Goal: Information Seeking & Learning: Learn about a topic

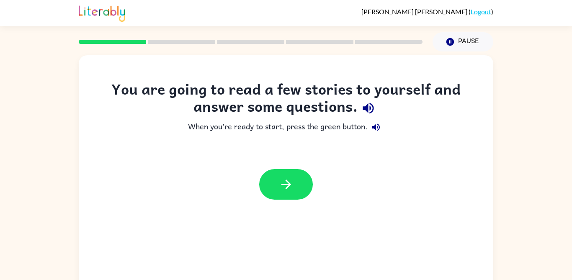
click at [302, 191] on button "button" at bounding box center [286, 184] width 54 height 31
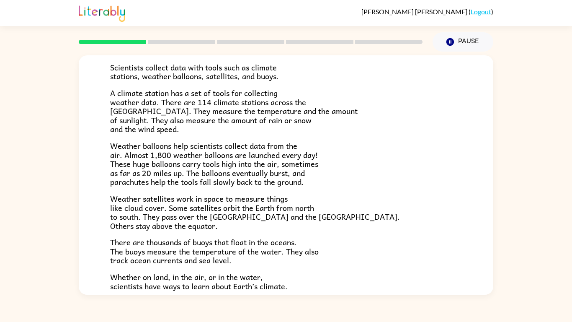
scroll to position [193, 0]
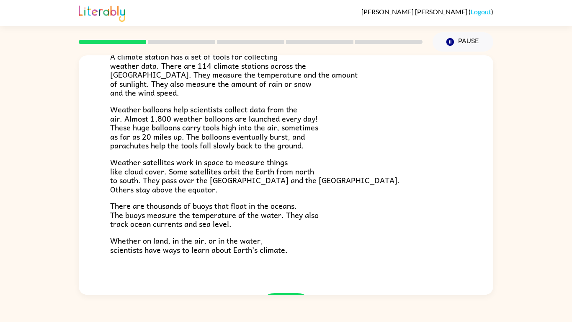
click at [274, 270] on button "button" at bounding box center [286, 308] width 54 height 31
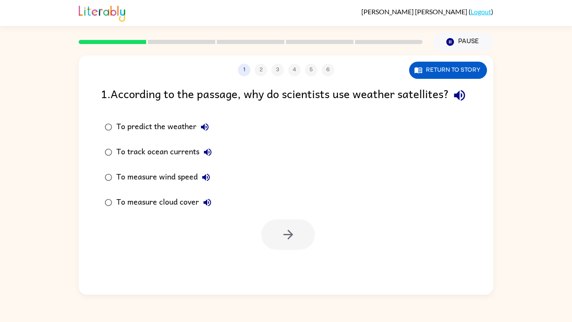
scroll to position [0, 0]
click at [160, 118] on div "To predict the weather" at bounding box center [164, 126] width 97 height 17
click at [295, 227] on icon "button" at bounding box center [288, 234] width 15 height 15
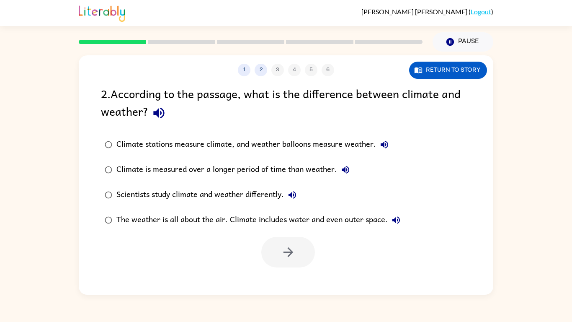
click at [144, 136] on div "Climate stations measure climate, and weather balloons measure weather." at bounding box center [254, 144] width 276 height 17
click at [273, 237] on button "button" at bounding box center [288, 252] width 54 height 31
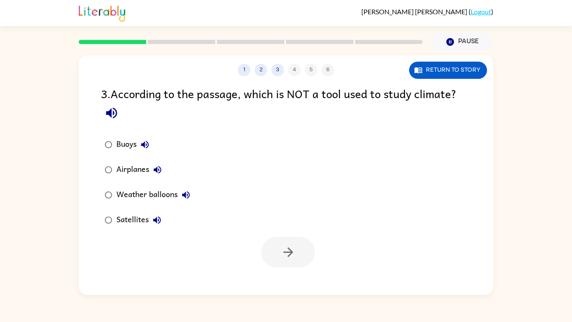
click at [122, 161] on div "Airplanes" at bounding box center [140, 169] width 49 height 17
click at [285, 237] on button "button" at bounding box center [288, 252] width 54 height 31
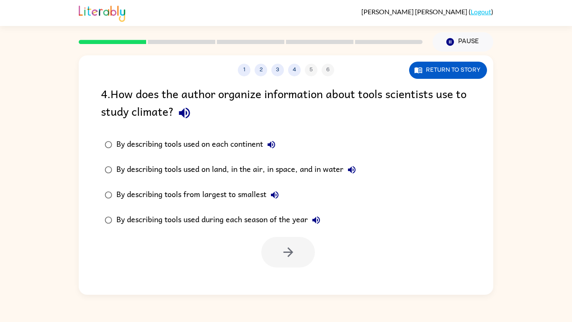
click at [162, 211] on div "By describing tools used during each season of the year" at bounding box center [220, 219] width 208 height 17
click at [281, 237] on button "button" at bounding box center [288, 252] width 54 height 31
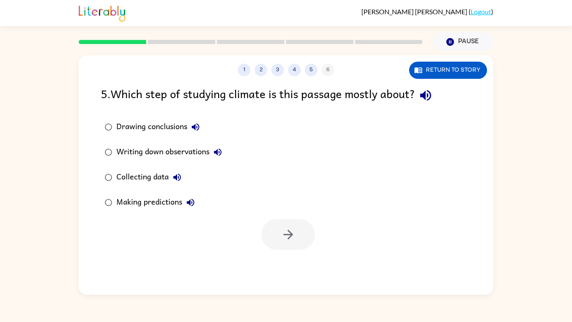
click at [165, 194] on div "Making predictions" at bounding box center [157, 202] width 82 height 17
click at [285, 227] on icon "button" at bounding box center [288, 234] width 15 height 15
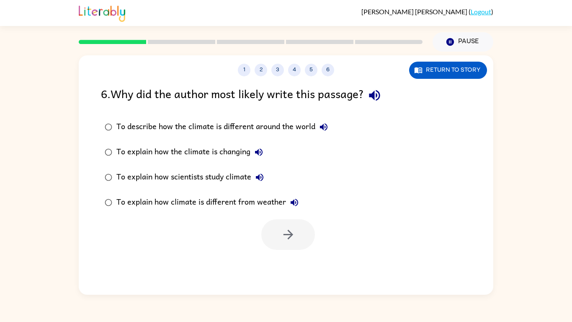
click at [157, 165] on label "To explain how scientists study climate" at bounding box center [216, 177] width 240 height 25
click at [265, 219] on button "button" at bounding box center [288, 234] width 54 height 31
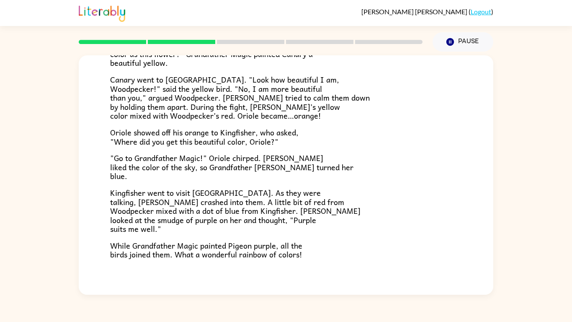
scroll to position [175, 0]
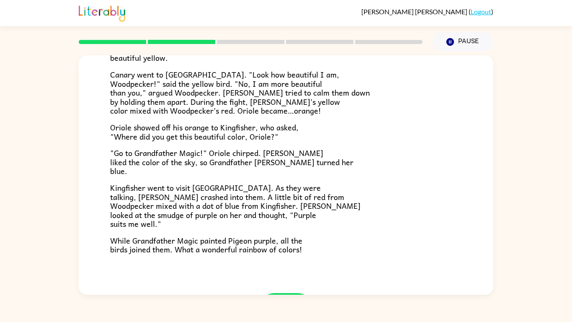
click at [292, 270] on icon "button" at bounding box center [286, 308] width 15 height 15
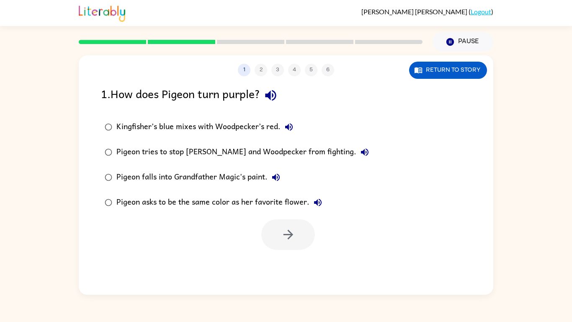
scroll to position [0, 0]
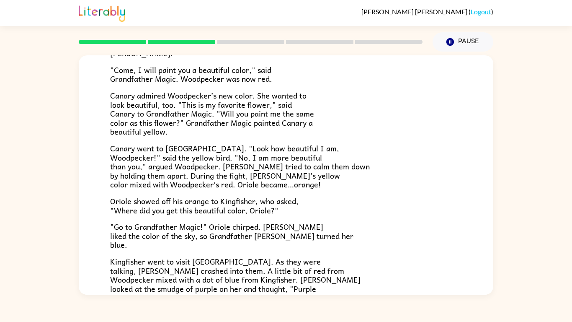
scroll to position [175, 0]
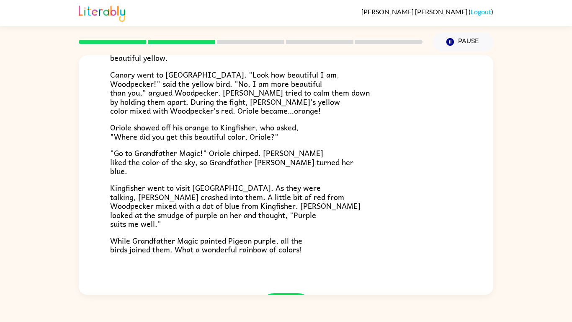
click at [264, 280] on button "button" at bounding box center [286, 308] width 54 height 31
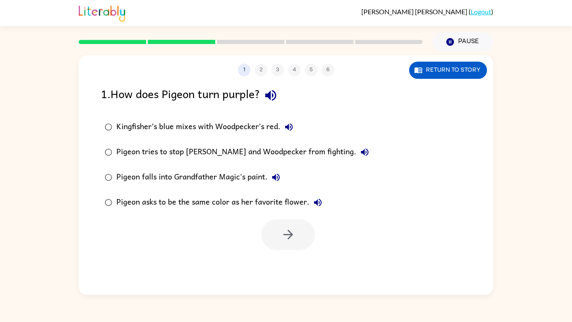
scroll to position [0, 0]
click at [452, 62] on button "Return to story" at bounding box center [448, 70] width 78 height 17
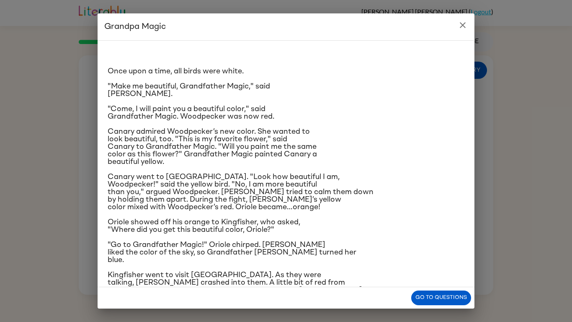
click at [458, 33] on h2 "Grandpa Magic" at bounding box center [286, 26] width 377 height 27
click at [464, 27] on icon "close" at bounding box center [463, 25] width 10 height 10
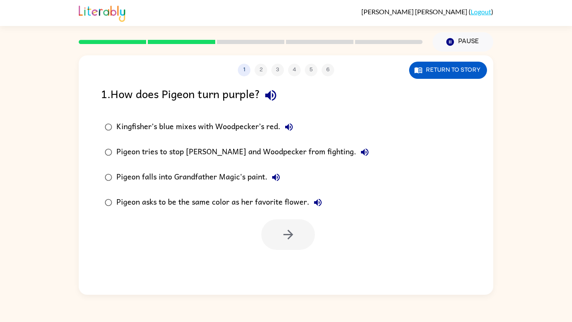
click at [133, 194] on div "Pigeon asks to be the same color as her favorite flower." at bounding box center [221, 202] width 210 height 17
click at [131, 144] on div "Pigeon tries to stop [PERSON_NAME] and Woodpecker from fighting." at bounding box center [244, 152] width 257 height 17
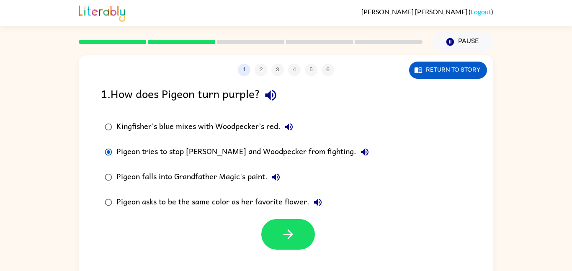
click at [276, 218] on div at bounding box center [286, 232] width 415 height 35
click at [278, 220] on button "button" at bounding box center [288, 234] width 54 height 31
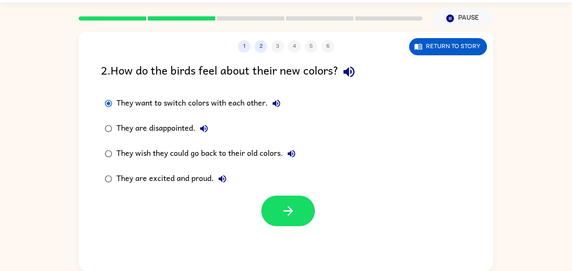
scroll to position [48, 0]
click at [286, 203] on icon "button" at bounding box center [288, 210] width 15 height 15
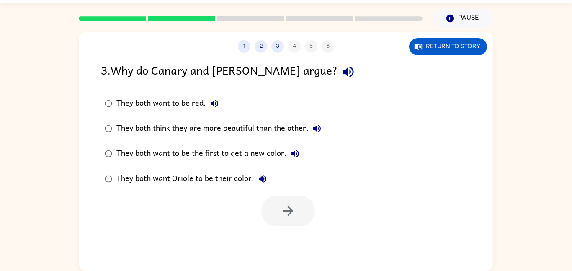
click at [283, 196] on div at bounding box center [288, 211] width 54 height 31
click at [284, 196] on div at bounding box center [288, 211] width 54 height 31
click at [125, 141] on label "They both want to be the first to get a new color." at bounding box center [212, 153] width 233 height 25
click at [121, 145] on div "They both want to be the first to get a new color." at bounding box center [209, 153] width 187 height 17
click at [294, 203] on icon "button" at bounding box center [288, 210] width 15 height 15
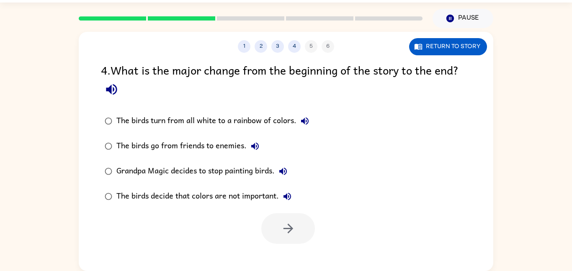
click at [121, 138] on div "The birds go from friends to enemies." at bounding box center [189, 146] width 147 height 17
click at [287, 213] on button "button" at bounding box center [288, 228] width 54 height 31
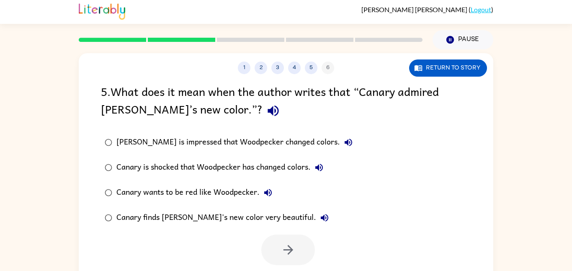
scroll to position [1, 0]
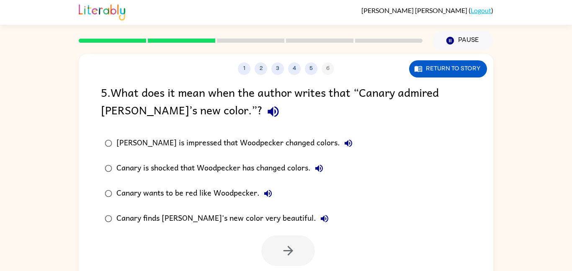
click at [121, 194] on div "Canary wants to be red like Woodpecker." at bounding box center [196, 193] width 160 height 17
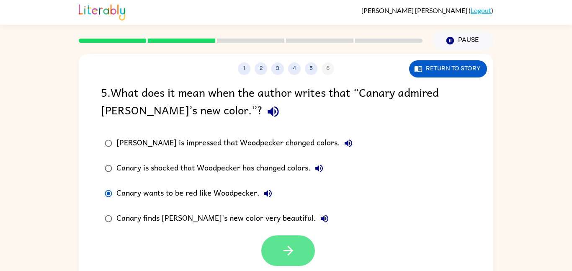
click at [301, 235] on button "button" at bounding box center [288, 250] width 54 height 31
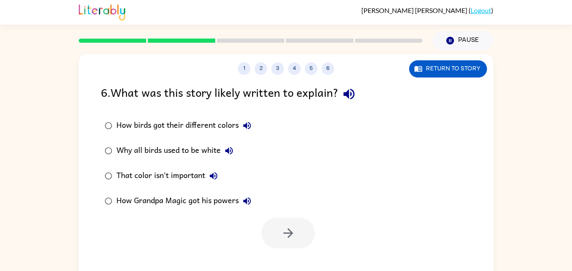
click at [233, 198] on div "How Grandpa Magic got his powers" at bounding box center [185, 201] width 139 height 17
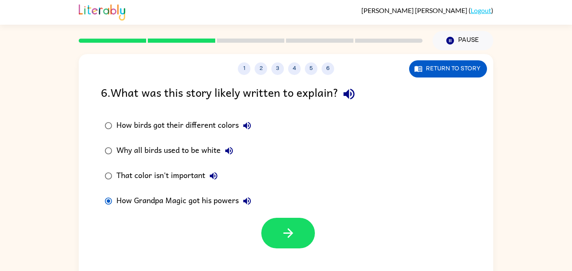
click at [280, 224] on button "button" at bounding box center [288, 233] width 54 height 31
click at [281, 227] on div at bounding box center [288, 233] width 54 height 31
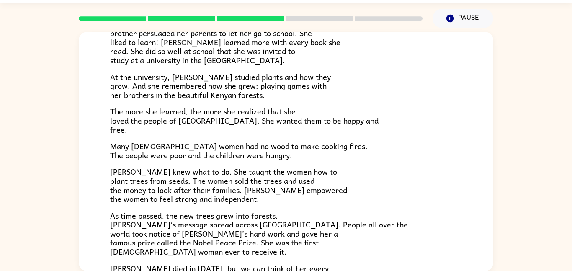
scroll to position [236, 0]
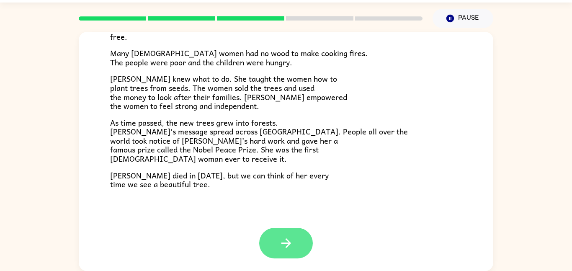
click at [271, 228] on button "button" at bounding box center [286, 243] width 54 height 31
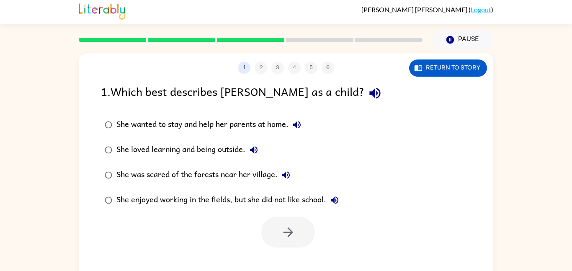
scroll to position [3, 0]
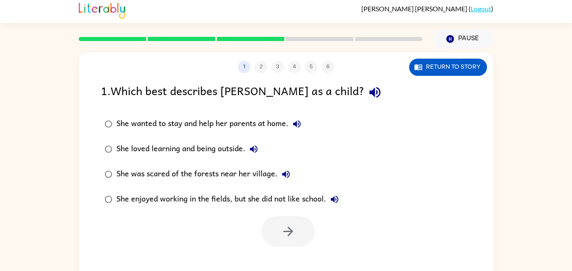
click at [137, 120] on div "She wanted to stay and help her parents at home." at bounding box center [210, 124] width 189 height 17
click at [271, 229] on button "button" at bounding box center [288, 231] width 54 height 31
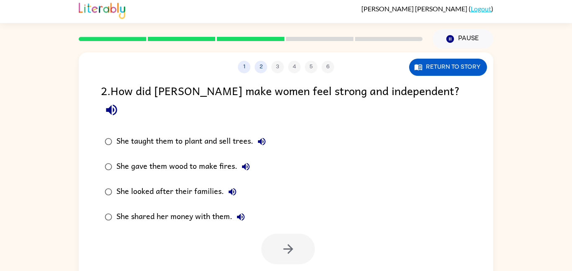
click at [180, 158] on label "She gave them wood to make fires." at bounding box center [185, 166] width 178 height 25
click at [273, 234] on button "button" at bounding box center [288, 249] width 54 height 31
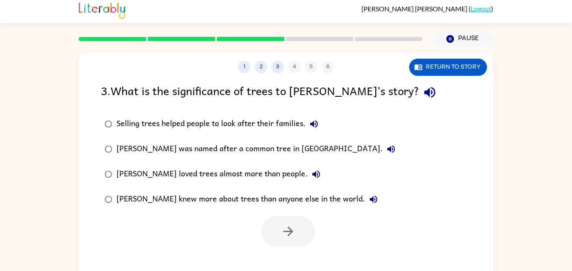
click at [209, 177] on div "Wangari loved trees almost more than people." at bounding box center [220, 174] width 208 height 17
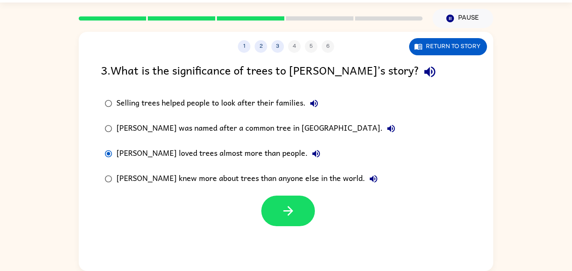
scroll to position [24, 0]
click at [209, 177] on div "Wangari knew more about trees than anyone else in the world." at bounding box center [248, 178] width 265 height 17
click at [191, 149] on div "Wangari loved trees almost more than people." at bounding box center [220, 153] width 208 height 17
click at [195, 158] on div "Wangari loved trees almost more than people." at bounding box center [220, 153] width 208 height 17
click at [195, 163] on label "Wangari loved trees almost more than people." at bounding box center [249, 153] width 307 height 25
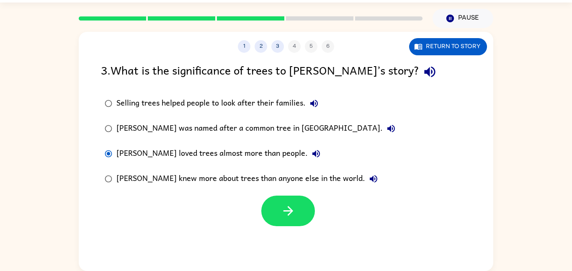
click at [187, 153] on div "Wangari loved trees almost more than people." at bounding box center [220, 153] width 208 height 17
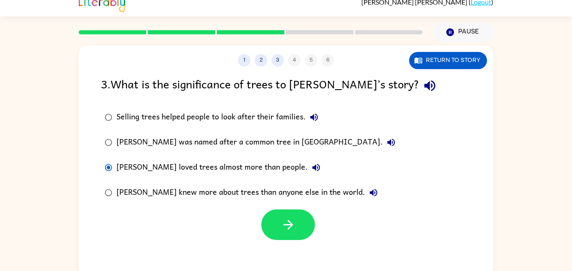
scroll to position [0, 0]
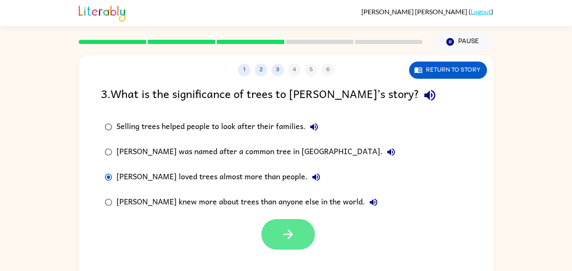
click at [281, 220] on button "button" at bounding box center [288, 234] width 54 height 31
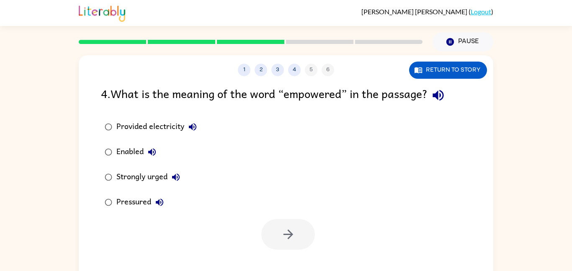
click at [285, 229] on div at bounding box center [288, 234] width 54 height 31
click at [279, 232] on div at bounding box center [288, 234] width 54 height 31
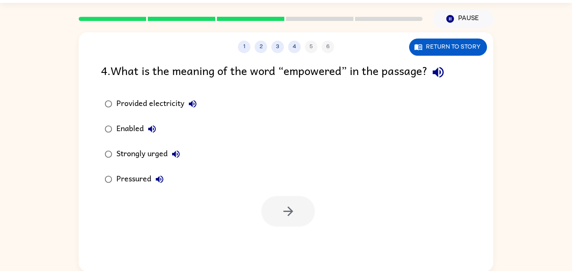
scroll to position [25, 0]
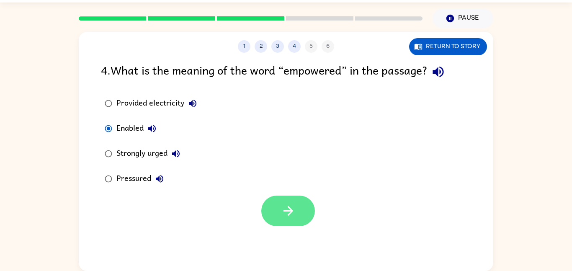
click at [302, 209] on button "button" at bounding box center [288, 211] width 54 height 31
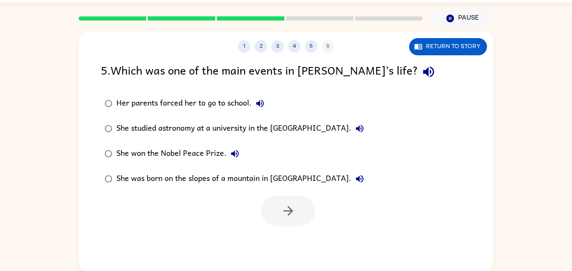
click at [326, 153] on label "She won the Nobel Peace Prize." at bounding box center [234, 153] width 276 height 25
click at [295, 210] on icon "button" at bounding box center [288, 210] width 15 height 15
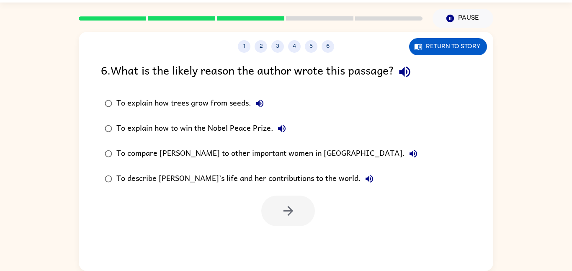
click at [309, 175] on div "To describe Wangari’s life and her contributions to the world." at bounding box center [246, 178] width 261 height 17
click at [297, 212] on button "button" at bounding box center [288, 211] width 54 height 31
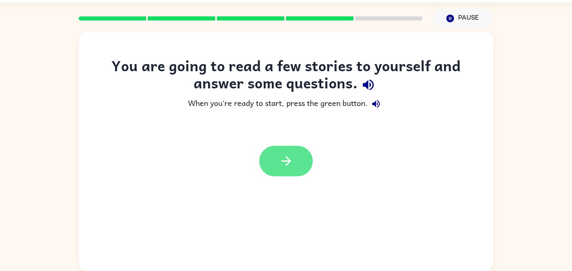
click at [283, 156] on icon "button" at bounding box center [286, 161] width 15 height 15
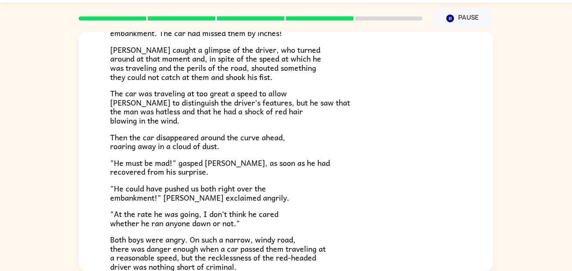
scroll to position [232, 0]
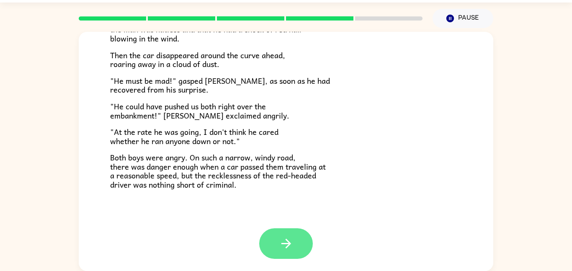
click at [281, 241] on icon "button" at bounding box center [286, 243] width 15 height 15
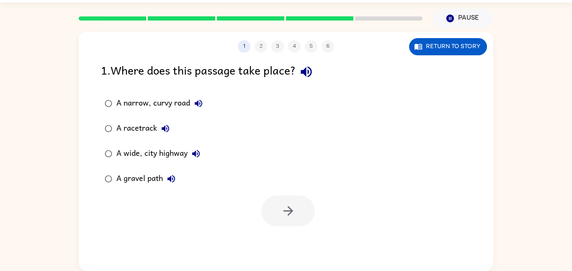
scroll to position [0, 0]
click at [467, 50] on button "Return to story" at bounding box center [448, 46] width 78 height 17
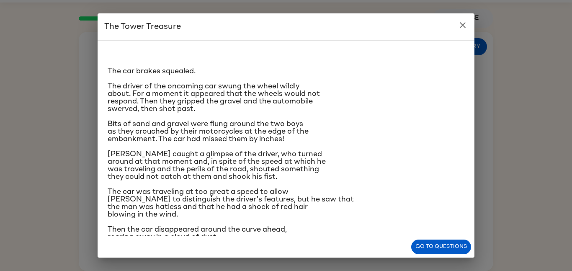
click at [463, 23] on icon "close" at bounding box center [463, 25] width 10 height 10
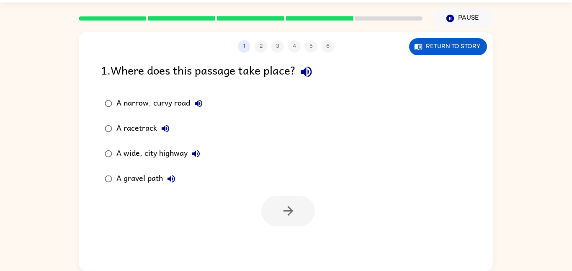
click at [458, 58] on div "1 2 3 4 5 6 Return to story 1 . Where does this passage take place? A narrow, c…" at bounding box center [286, 151] width 415 height 239
click at [464, 46] on button "Return to story" at bounding box center [448, 46] width 78 height 17
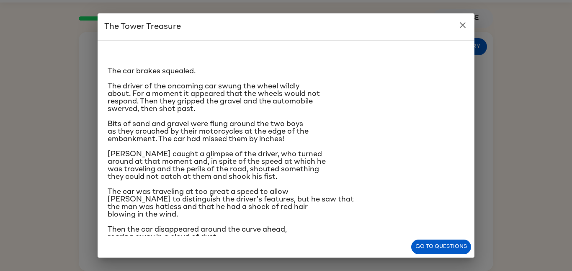
click at [466, 25] on icon "close" at bounding box center [463, 25] width 10 height 10
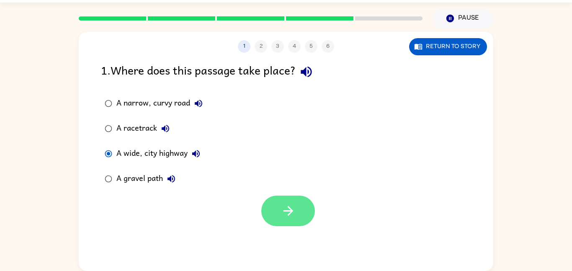
click at [288, 196] on button "button" at bounding box center [288, 211] width 54 height 31
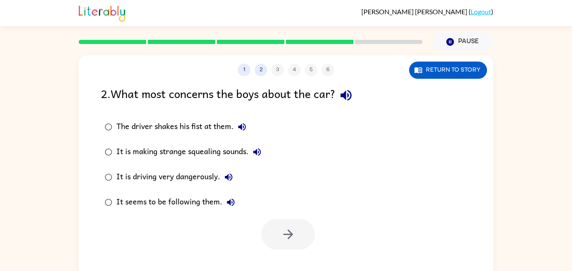
click at [195, 181] on div "It is driving very dangerously." at bounding box center [176, 177] width 121 height 17
click at [290, 223] on button "button" at bounding box center [288, 234] width 54 height 31
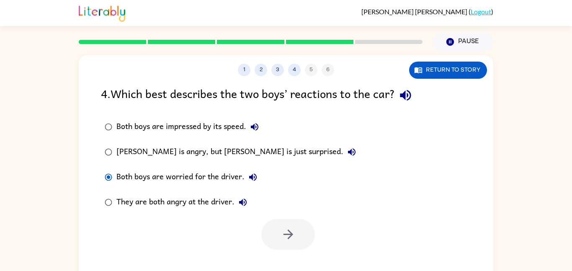
click at [287, 227] on div at bounding box center [288, 234] width 54 height 31
click at [122, 177] on div "Both boys are worried for the driver." at bounding box center [188, 177] width 145 height 17
click at [297, 228] on button "button" at bounding box center [288, 234] width 54 height 31
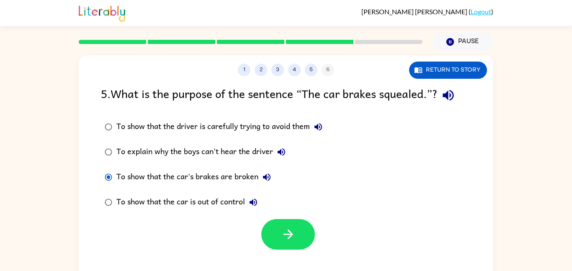
click at [264, 146] on div "To explain why the boys can't hear the driver" at bounding box center [202, 152] width 173 height 17
click at [248, 178] on div "To show that the car's brakes are broken" at bounding box center [195, 177] width 159 height 17
click at [240, 178] on div "To show that the car's brakes are broken" at bounding box center [195, 177] width 159 height 17
click at [278, 226] on button "button" at bounding box center [288, 234] width 54 height 31
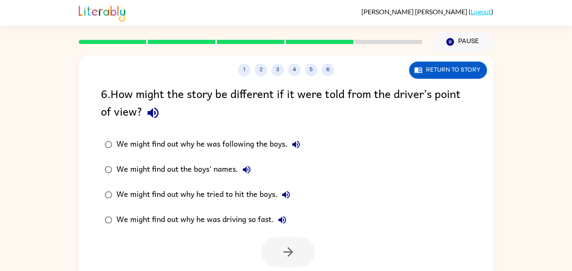
click at [263, 208] on label "We might find out why he was driving so fast." at bounding box center [202, 219] width 212 height 25
click at [290, 238] on button "button" at bounding box center [288, 252] width 54 height 31
click at [286, 250] on div at bounding box center [288, 252] width 54 height 31
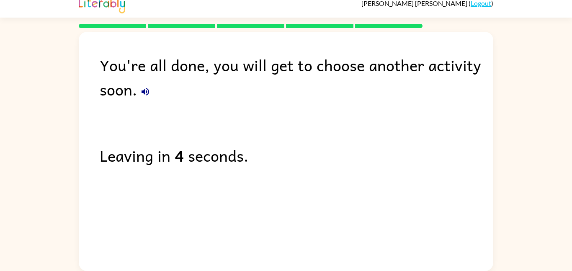
scroll to position [51, 0]
